Goal: Navigation & Orientation: Find specific page/section

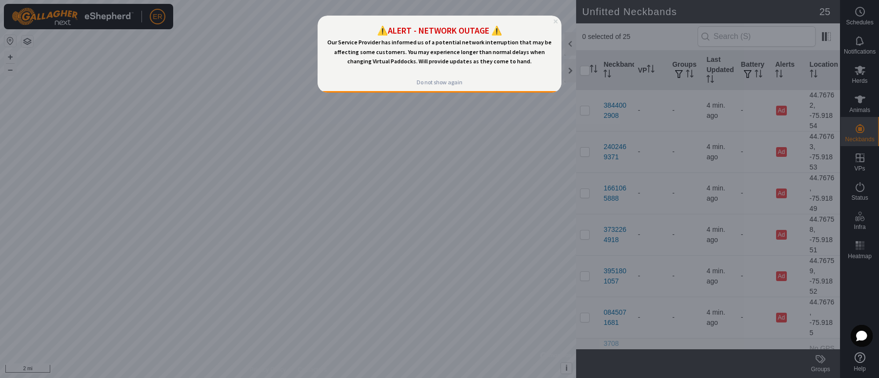
click at [553, 22] on icon "Close Preview" at bounding box center [555, 22] width 4 height 4
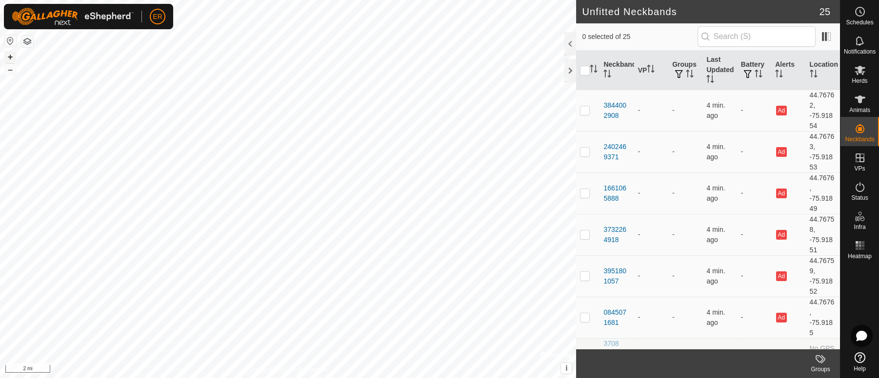
click at [9, 56] on button "+" at bounding box center [10, 57] width 12 height 12
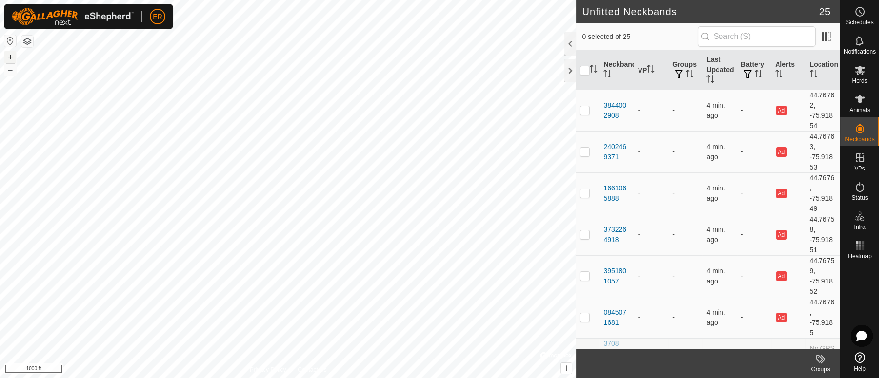
click at [9, 56] on button "+" at bounding box center [10, 57] width 12 height 12
click at [11, 71] on button "–" at bounding box center [10, 70] width 12 height 12
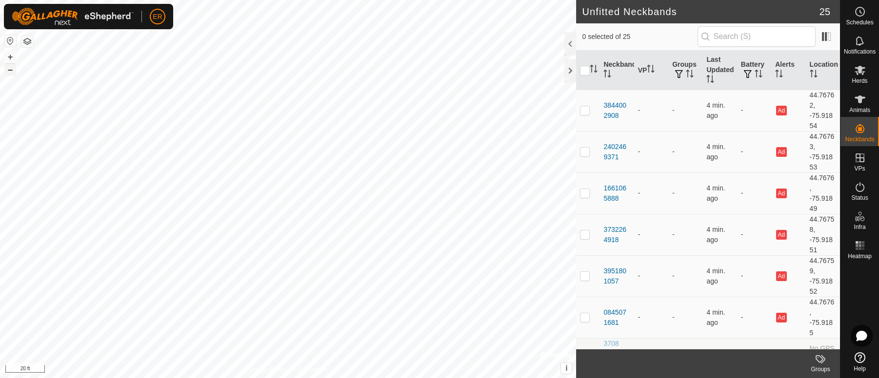
click at [11, 71] on button "–" at bounding box center [10, 70] width 12 height 12
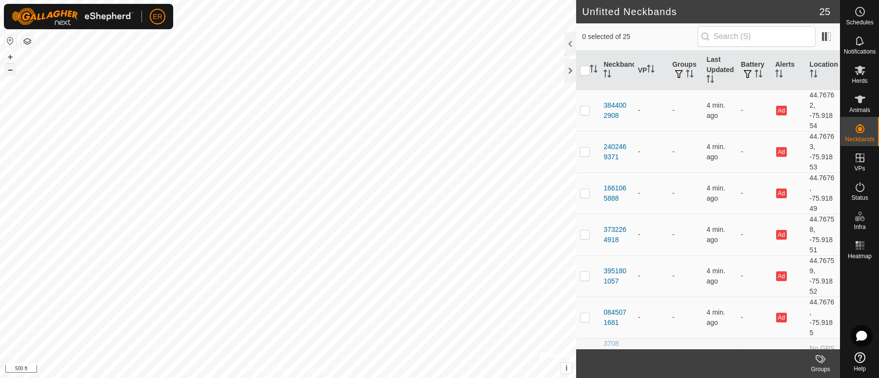
click at [11, 71] on button "–" at bounding box center [10, 70] width 12 height 12
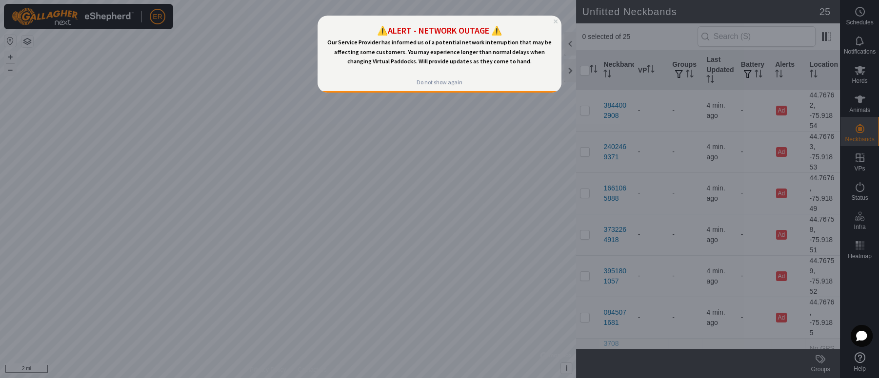
click at [555, 23] on div "⚠️ALERT - NETWORK OUTAGE ⚠️ Our Service Provider has informed us of a potential…" at bounding box center [439, 45] width 244 height 58
click at [475, 153] on div at bounding box center [439, 189] width 879 height 378
click at [556, 20] on icon "Close Preview" at bounding box center [555, 22] width 4 height 4
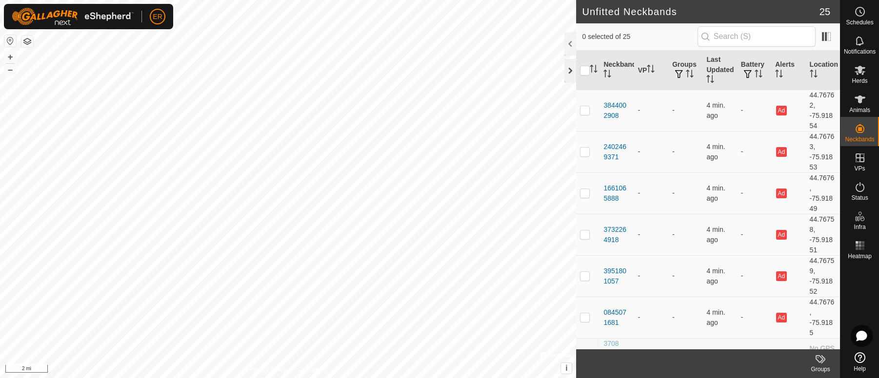
click at [571, 68] on div at bounding box center [570, 70] width 12 height 23
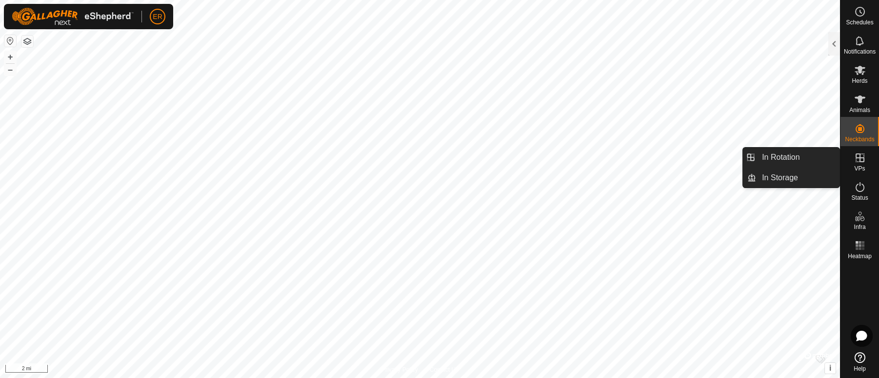
click at [858, 157] on icon at bounding box center [860, 158] width 12 height 12
click at [833, 157] on link "In Rotation" at bounding box center [797, 158] width 83 height 20
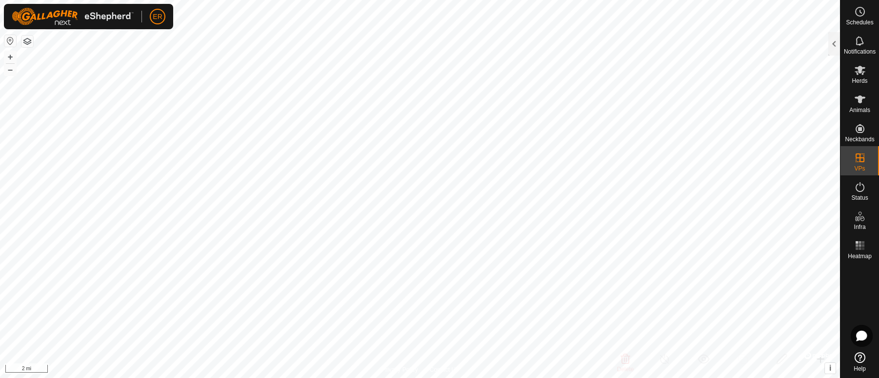
click at [29, 44] on button "button" at bounding box center [27, 42] width 12 height 12
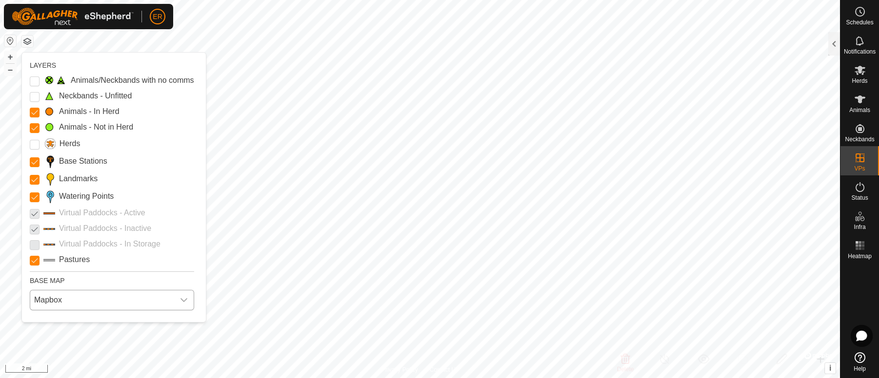
click at [184, 304] on div "dropdown trigger" at bounding box center [184, 301] width 20 height 20
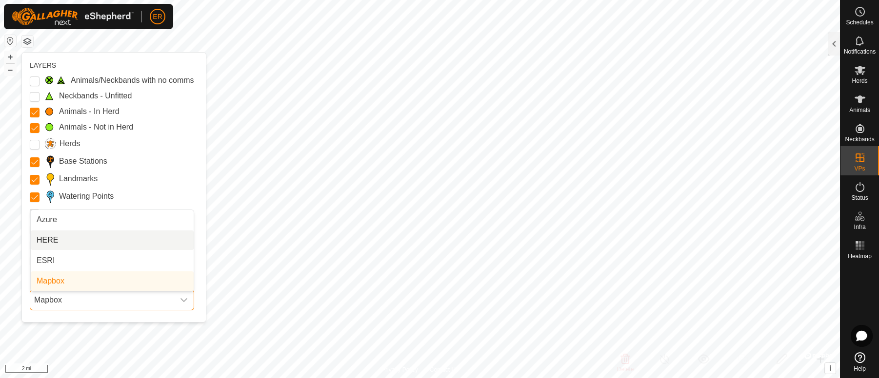
click at [66, 241] on li "HERE" at bounding box center [112, 241] width 163 height 20
click at [182, 302] on icon "dropdown trigger" at bounding box center [184, 300] width 8 height 8
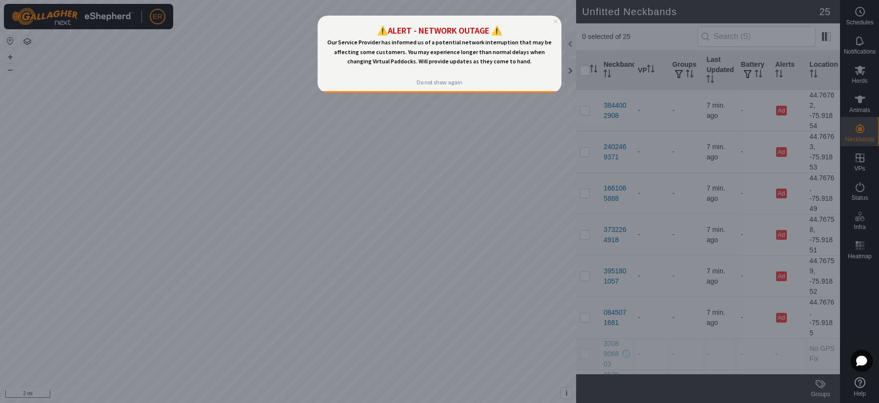
click at [554, 20] on icon "Close Preview" at bounding box center [555, 22] width 4 height 4
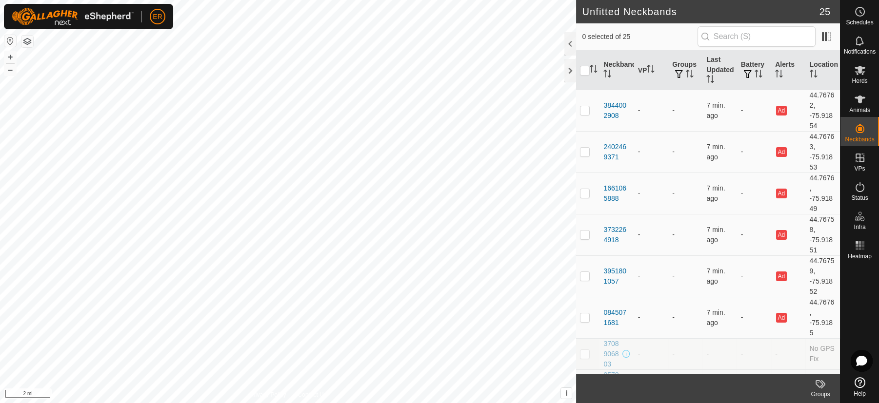
click at [859, 383] on icon at bounding box center [859, 382] width 11 height 11
